Goal: Check status: Check status

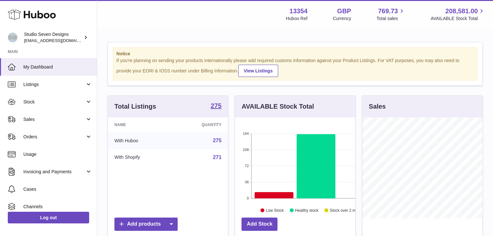
scroll to position [101, 120]
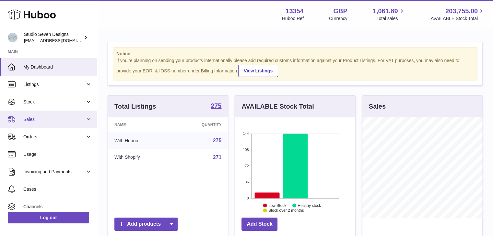
click at [86, 118] on link "Sales" at bounding box center [48, 119] width 97 height 17
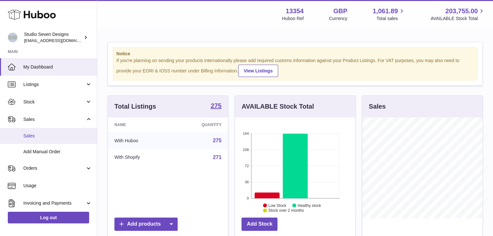
click at [43, 131] on link "Sales" at bounding box center [48, 136] width 97 height 16
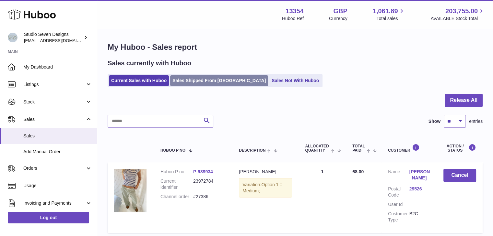
click at [207, 84] on link "Sales Shipped From Huboo" at bounding box center [219, 80] width 98 height 11
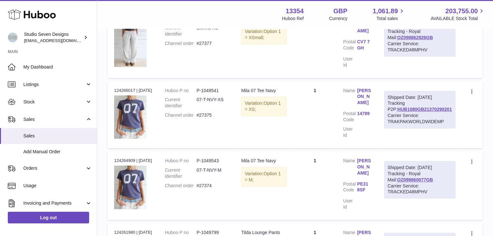
scroll to position [360, 0]
click at [371, 111] on link "14789" at bounding box center [364, 114] width 14 height 6
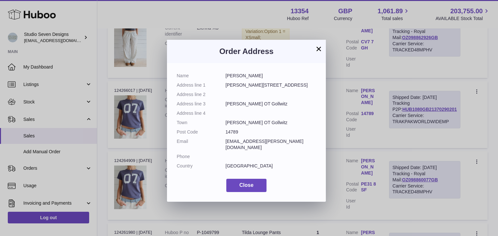
click at [317, 45] on button "×" at bounding box center [319, 49] width 8 height 8
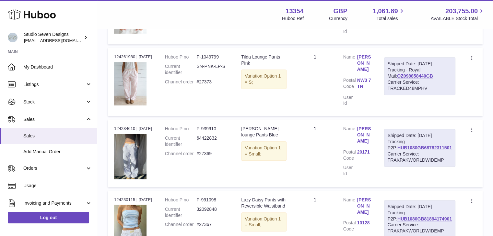
scroll to position [534, 0]
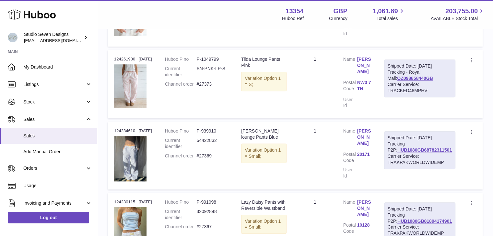
click at [367, 152] on link "20171" at bounding box center [364, 155] width 14 height 6
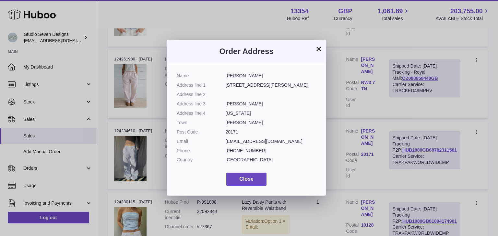
click at [321, 50] on button "×" at bounding box center [319, 49] width 8 height 8
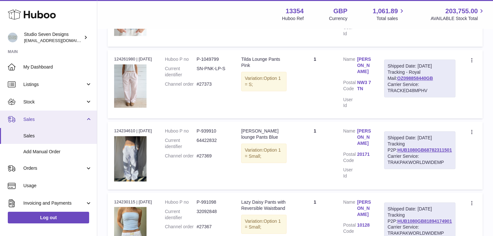
click at [85, 117] on link "Sales" at bounding box center [48, 119] width 97 height 17
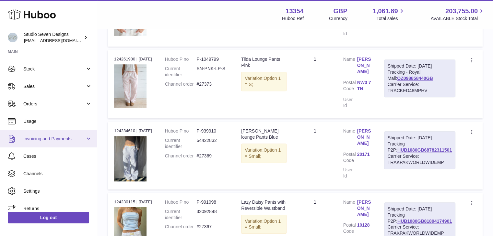
scroll to position [34, 0]
click at [87, 135] on link "Invoicing and Payments" at bounding box center [48, 138] width 97 height 17
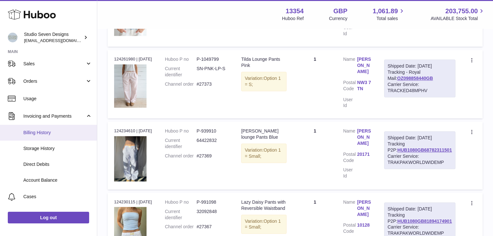
scroll to position [56, 0]
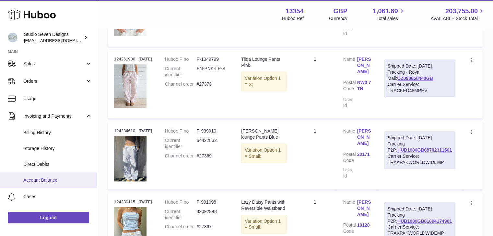
click at [46, 178] on span "Account Balance" at bounding box center [57, 180] width 69 height 6
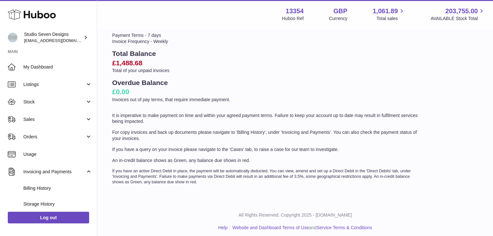
scroll to position [57, 0]
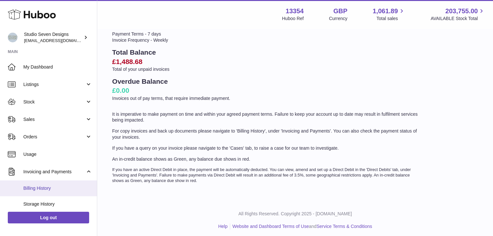
click at [59, 194] on link "Billing History" at bounding box center [48, 189] width 97 height 16
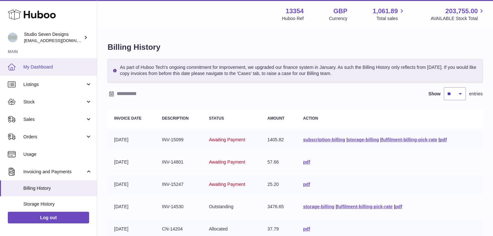
click at [65, 70] on link "My Dashboard" at bounding box center [48, 66] width 97 height 17
